Goal: Task Accomplishment & Management: Use online tool/utility

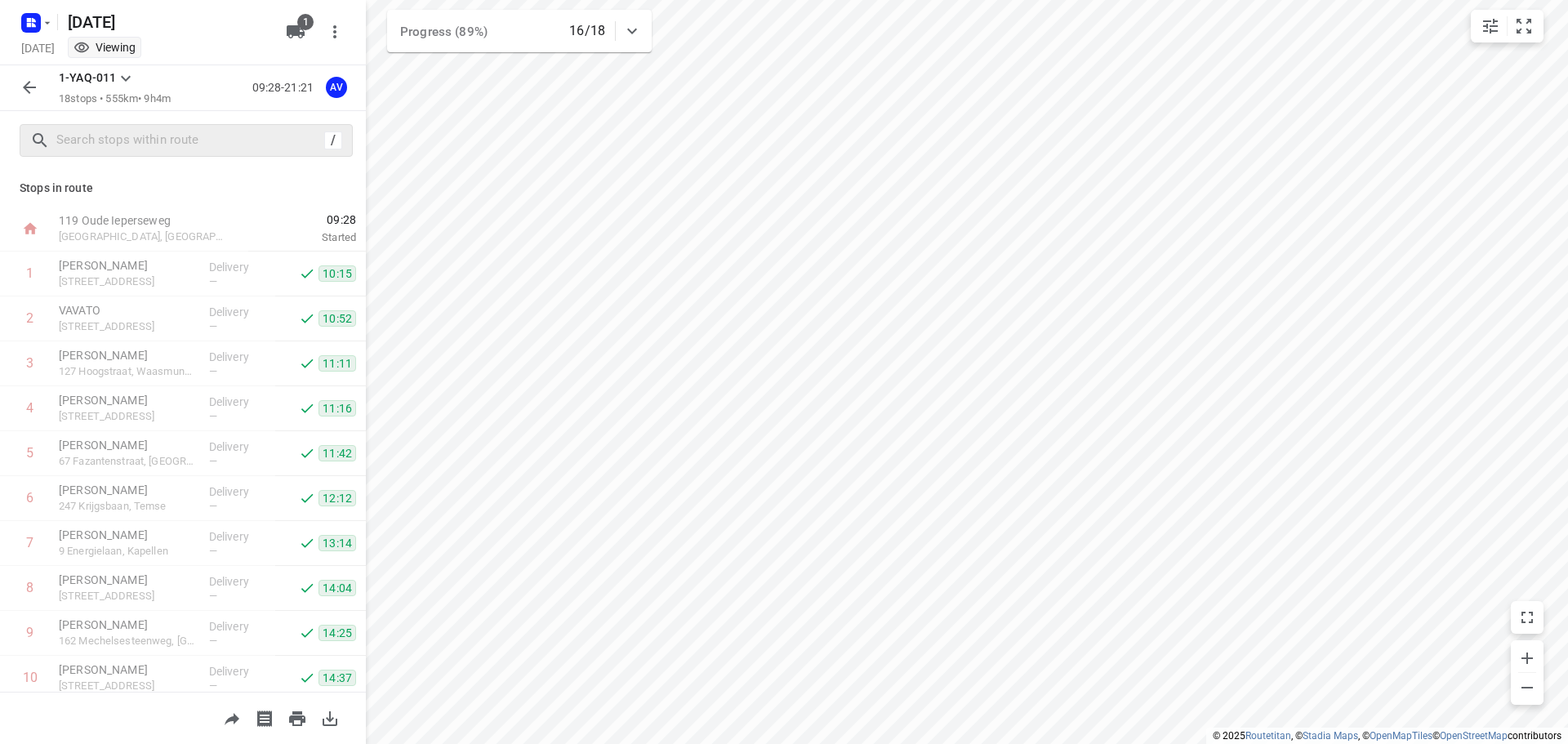
scroll to position [413, 0]
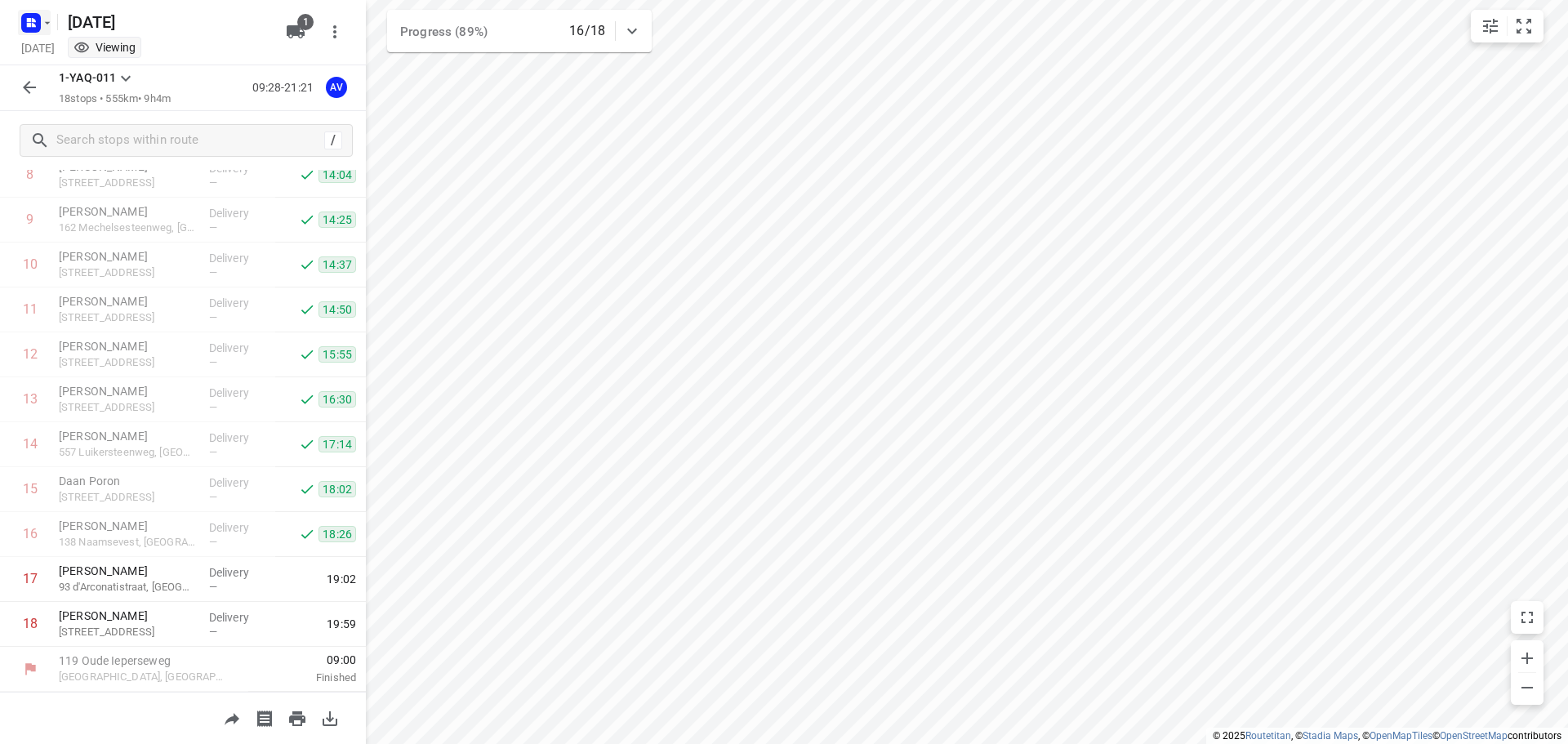
click at [39, 24] on rect "button" at bounding box center [31, 22] width 20 height 20
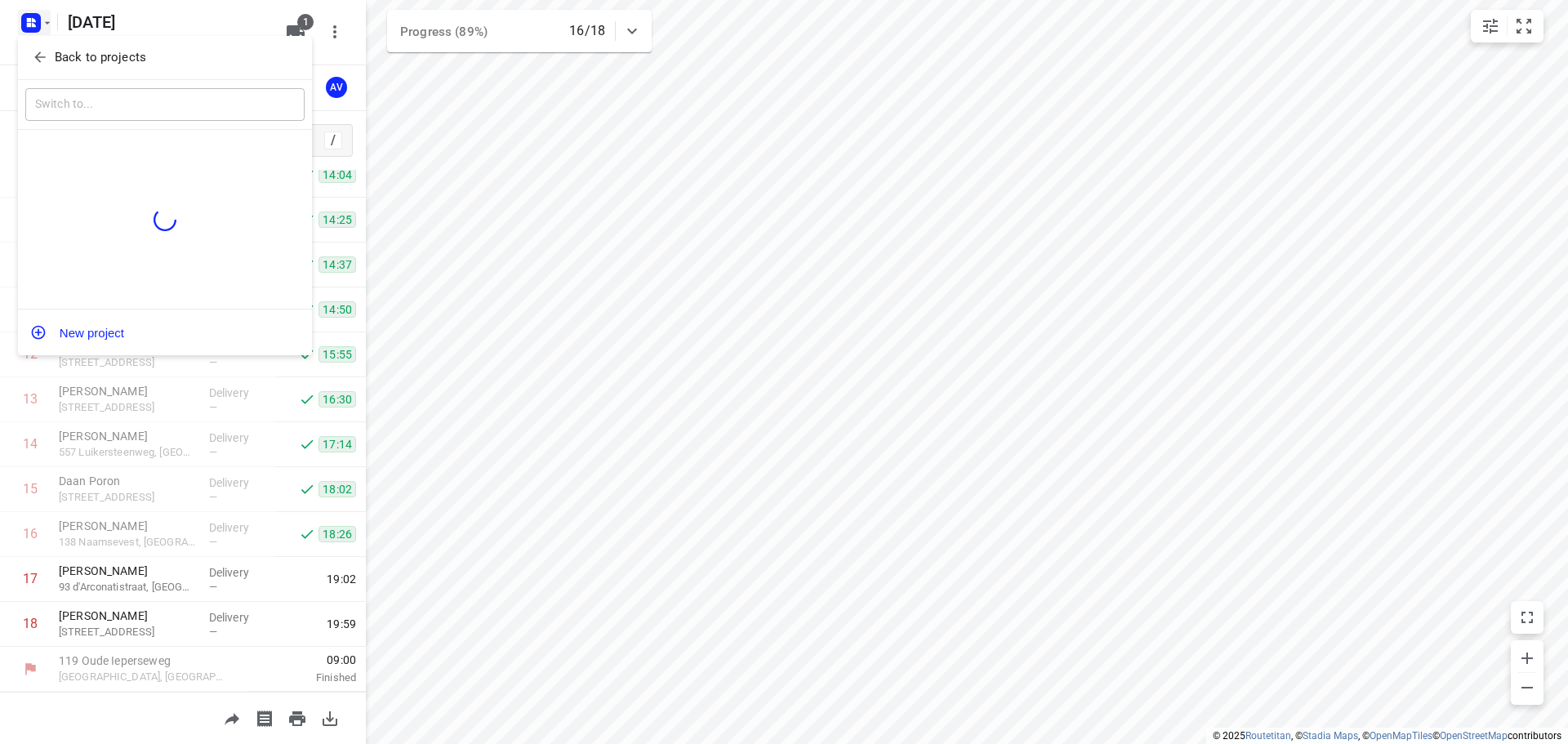
click at [35, 59] on icon "button" at bounding box center [39, 57] width 16 height 16
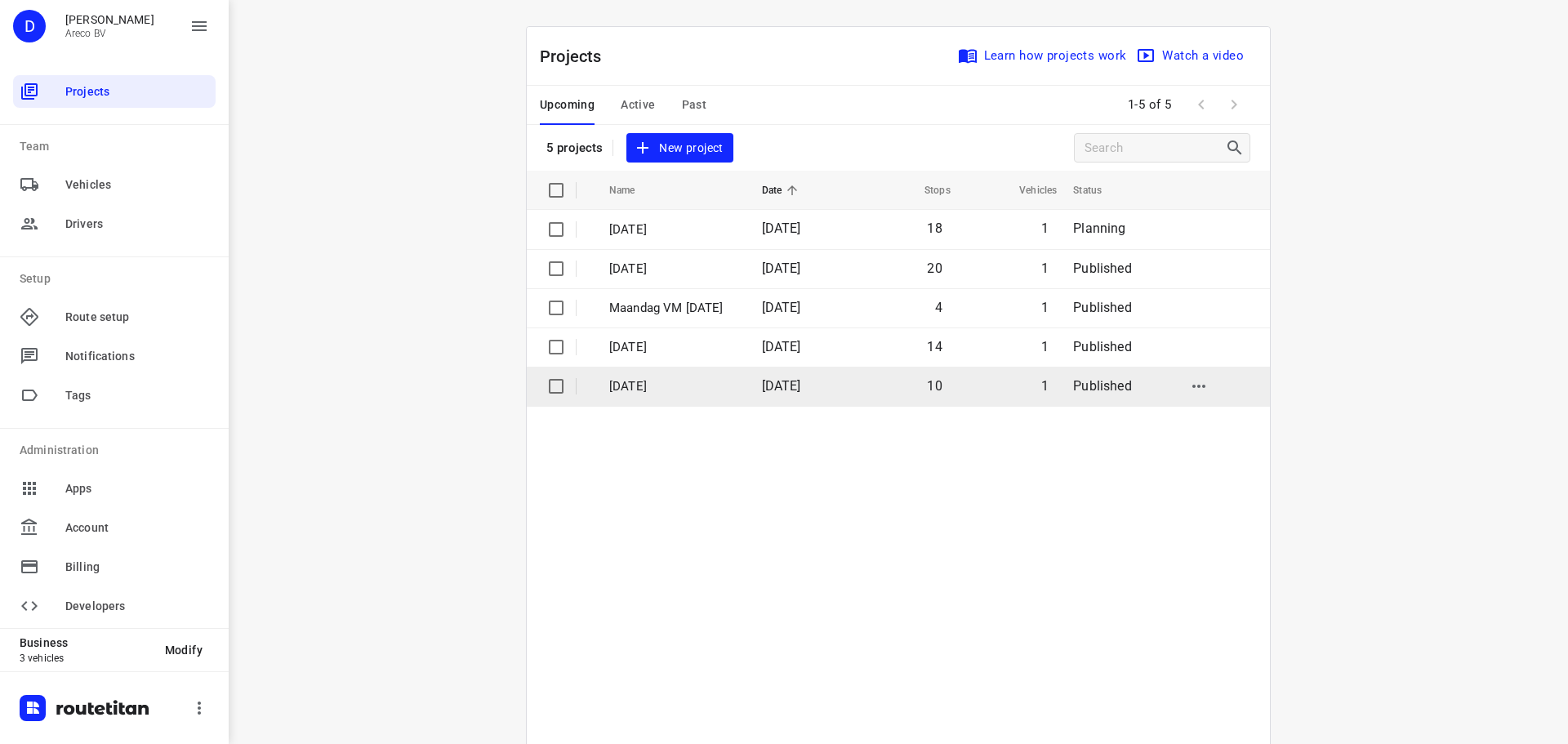
click at [695, 384] on p "[DATE]" at bounding box center [673, 387] width 129 height 19
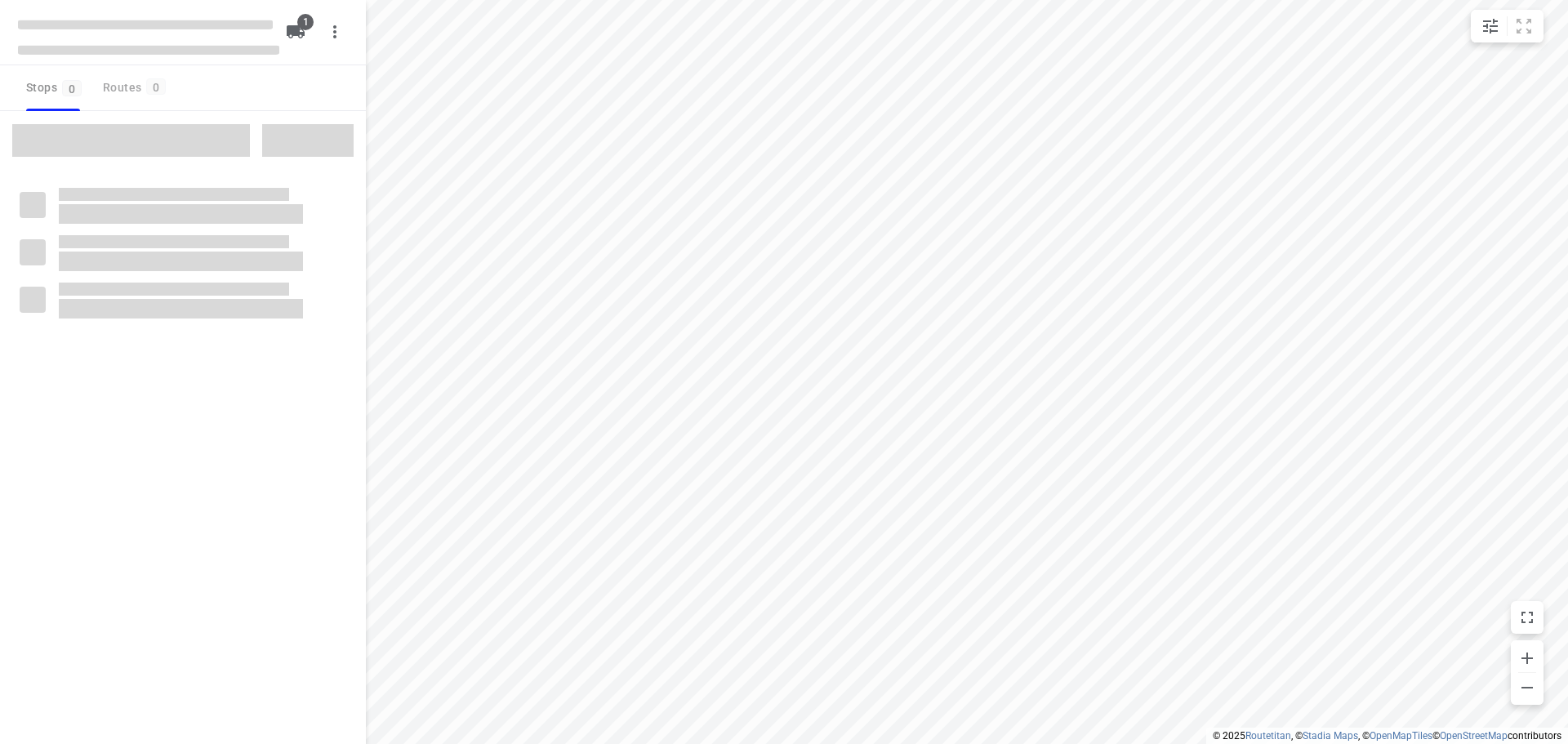
type input "distance"
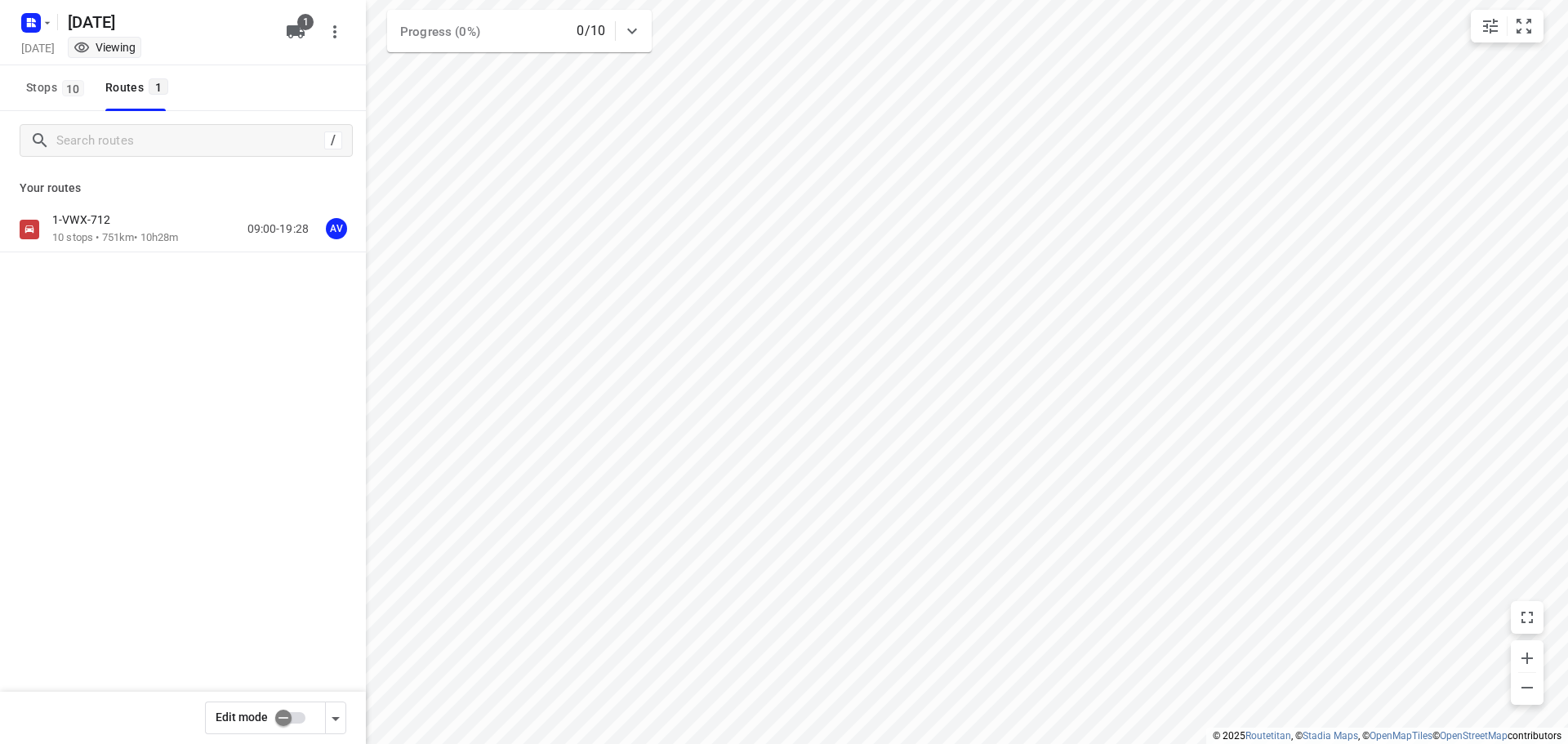
click at [131, 206] on div "Your routes 1-VWX-712 10 stops • 751km • 10h28m 09:00-19:28 AV" at bounding box center [183, 268] width 366 height 197
click at [127, 224] on div "1-VWX-712" at bounding box center [115, 221] width 126 height 18
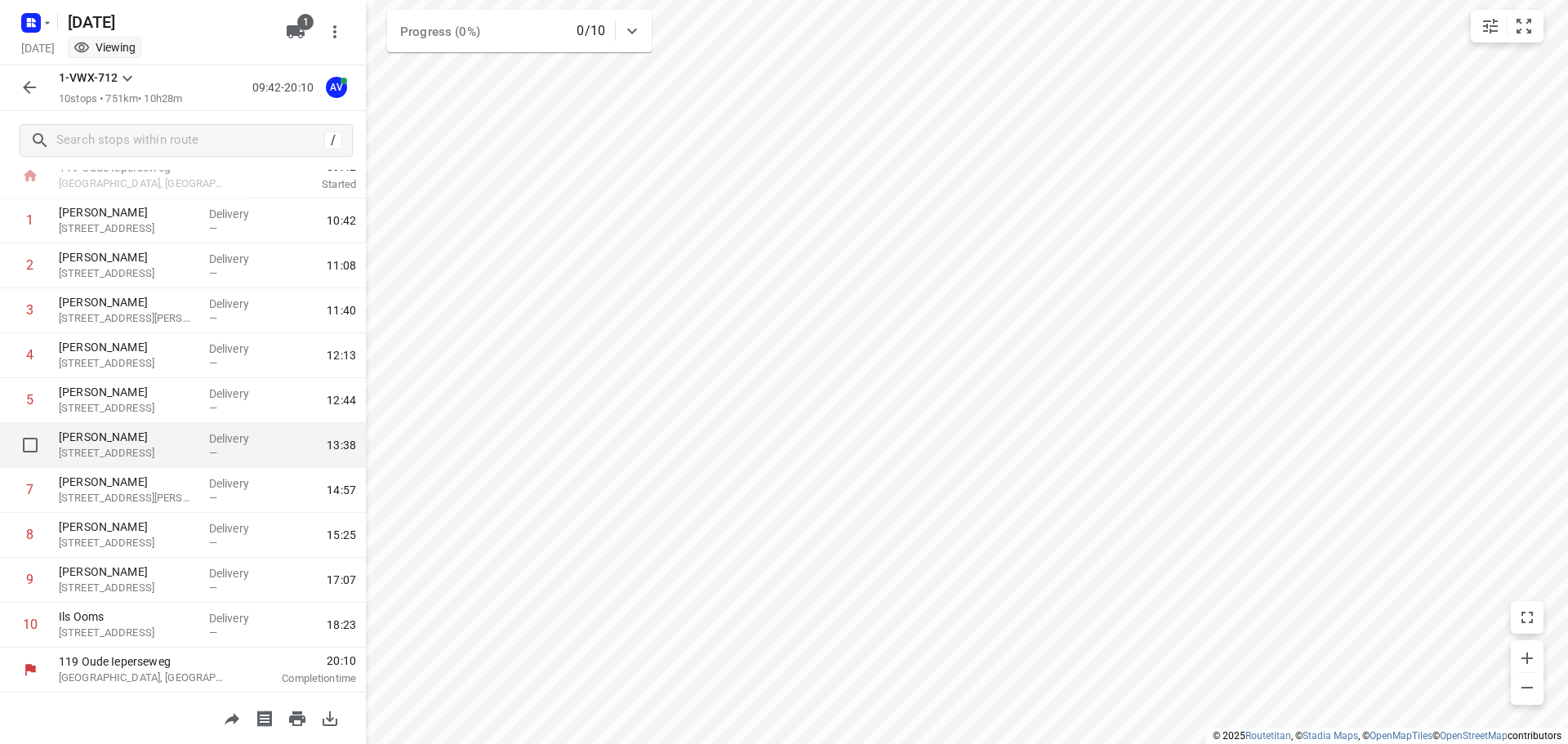
scroll to position [54, 0]
